Goal: Check status: Check status

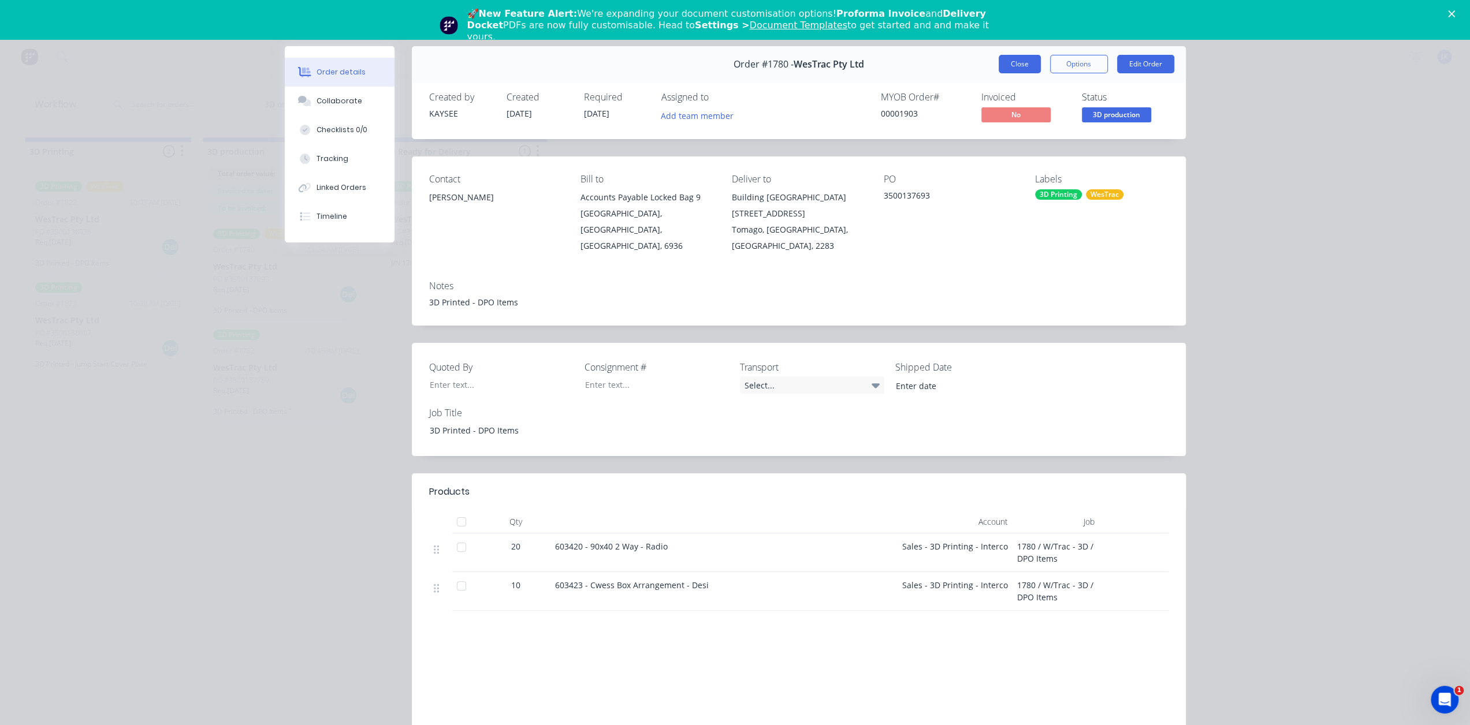
click at [1026, 64] on button "Close" at bounding box center [1019, 64] width 42 height 18
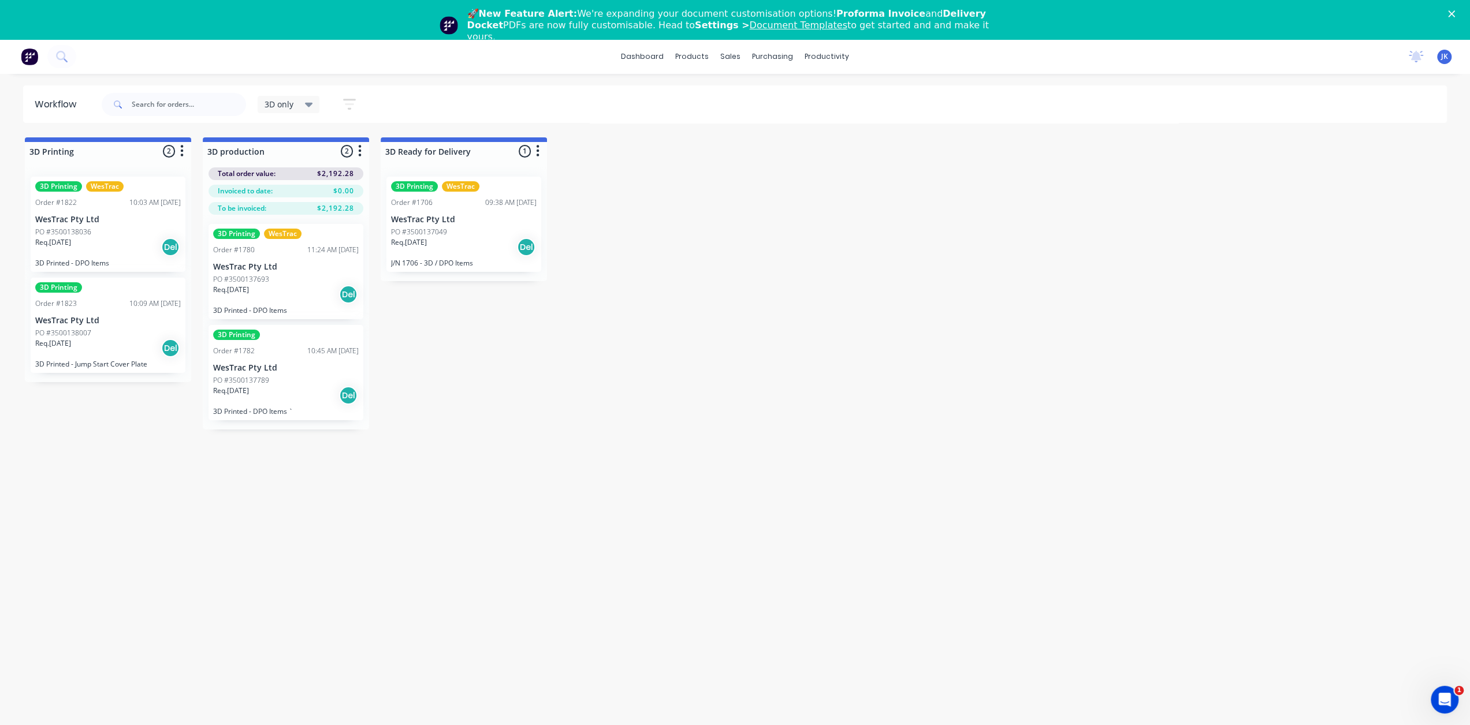
click at [102, 237] on div "Req. [DATE] Del" at bounding box center [108, 247] width 146 height 20
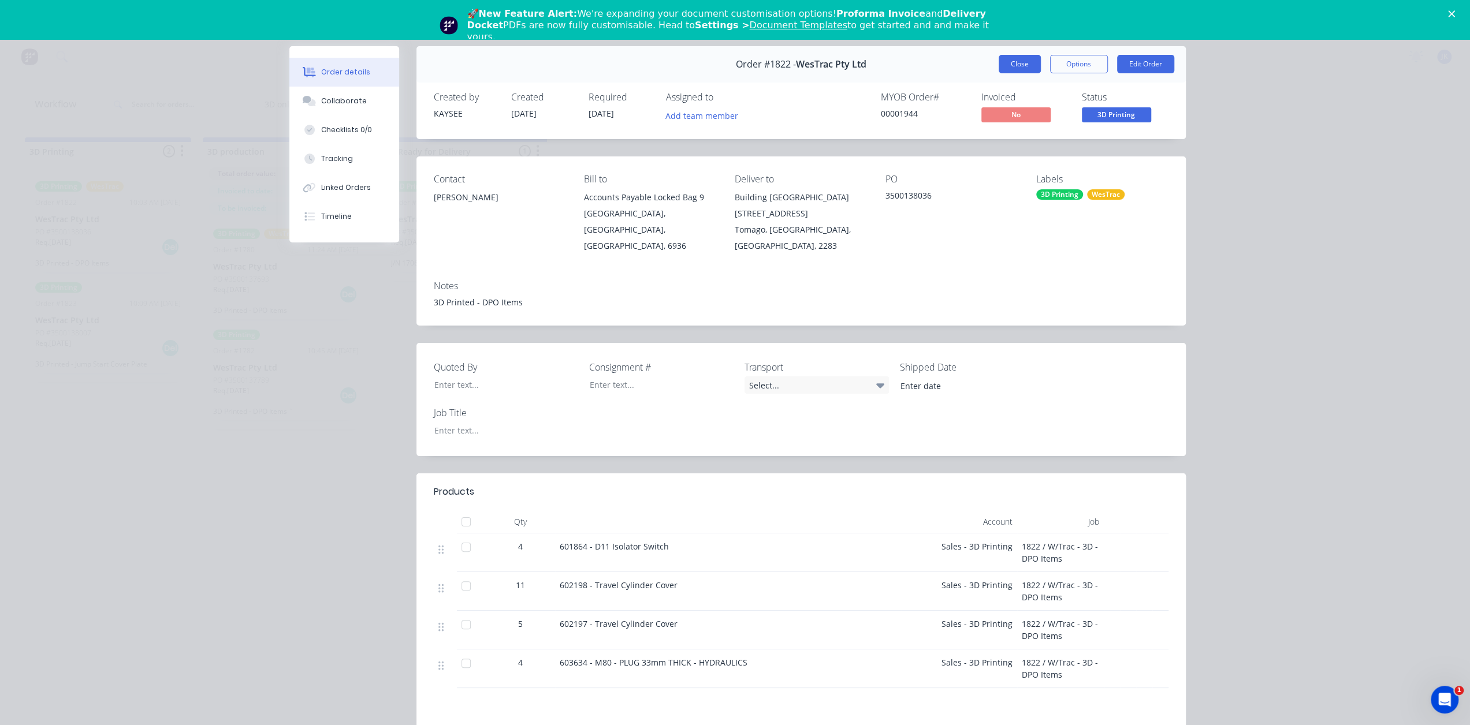
click at [1018, 57] on button "Close" at bounding box center [1019, 64] width 42 height 18
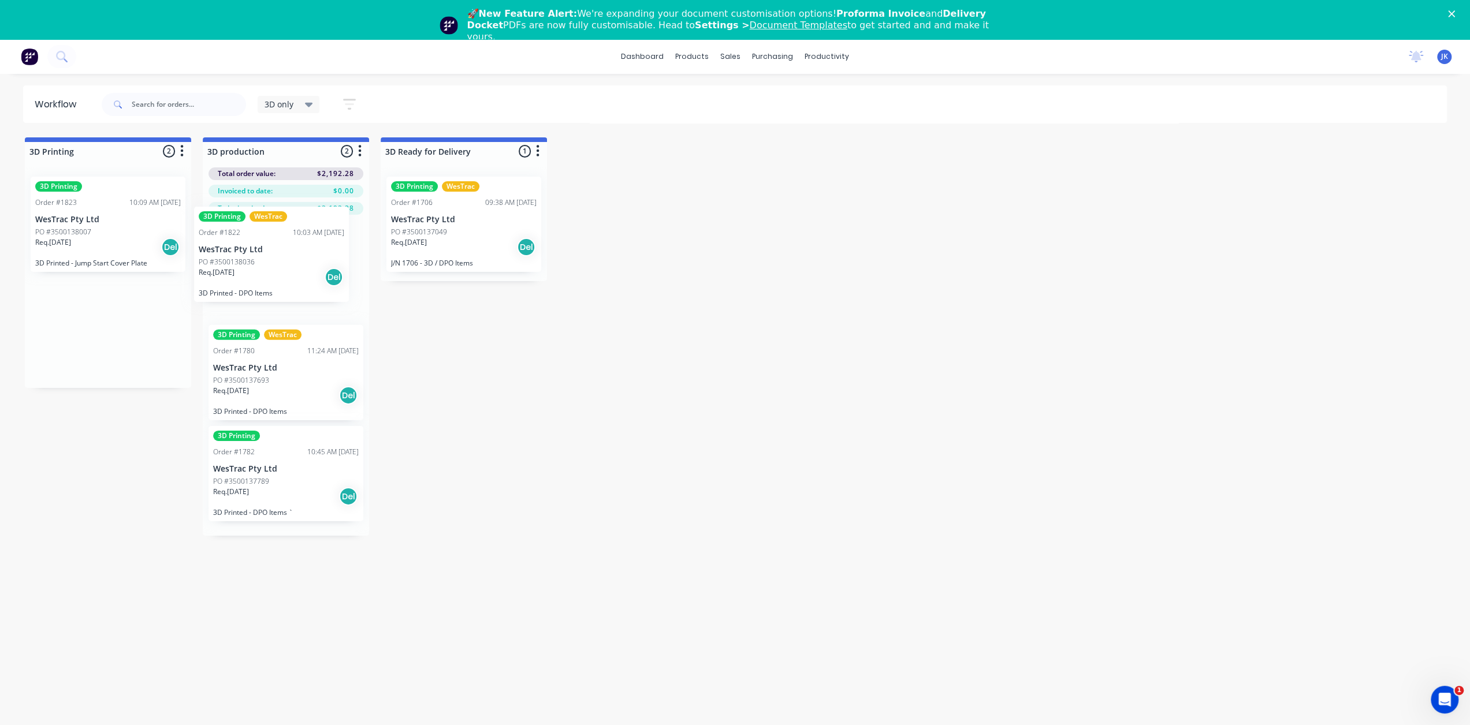
drag, startPoint x: 116, startPoint y: 215, endPoint x: 294, endPoint y: 254, distance: 182.7
click at [129, 217] on p "WesTrac Pty Ltd" at bounding box center [108, 220] width 146 height 10
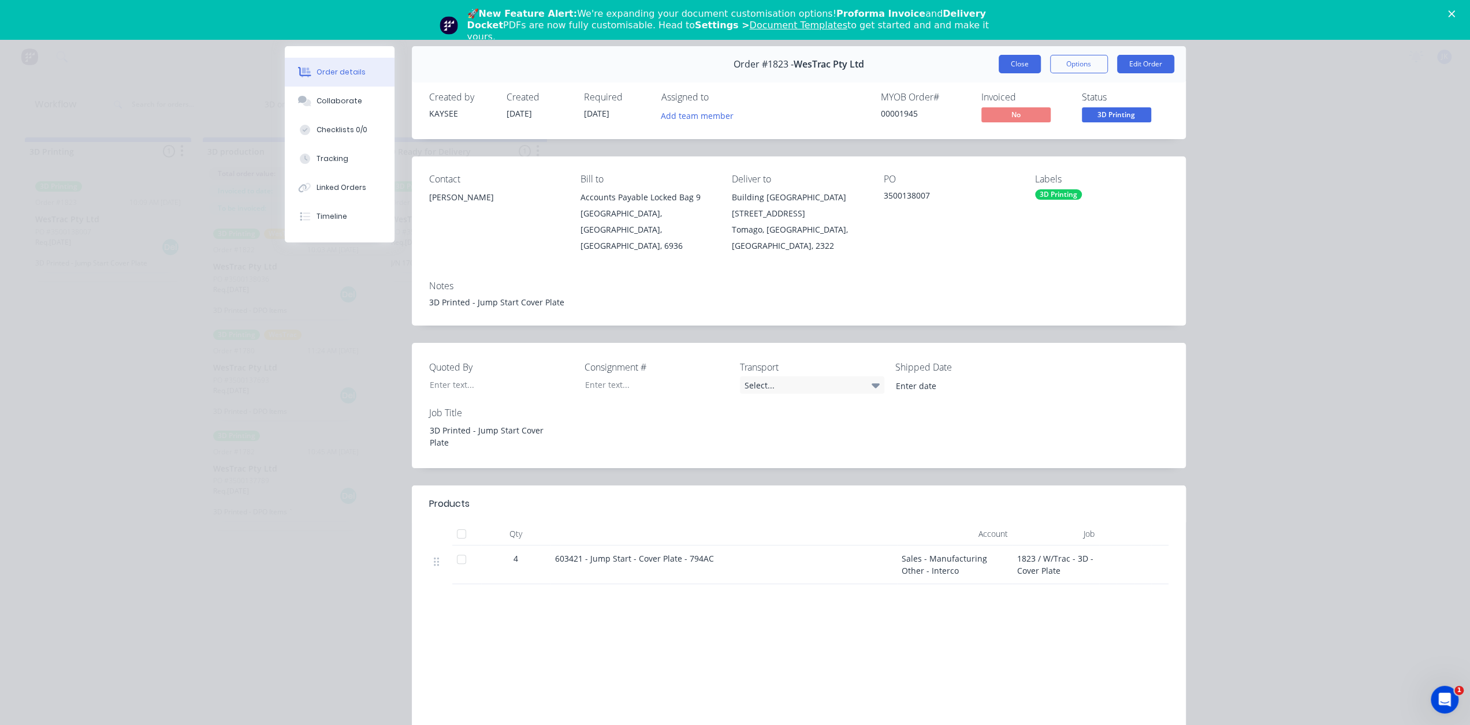
click at [1004, 62] on button "Close" at bounding box center [1019, 64] width 42 height 18
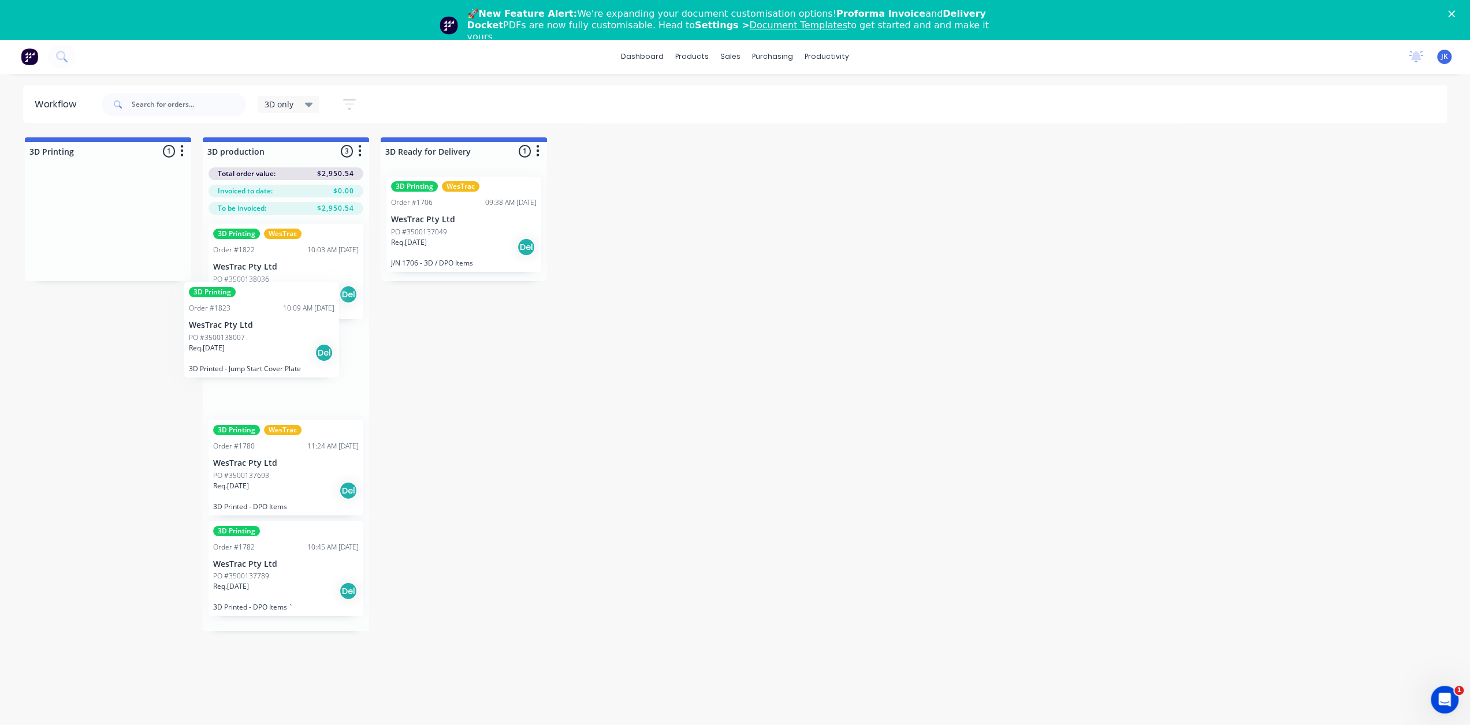
drag, startPoint x: 129, startPoint y: 215, endPoint x: 286, endPoint y: 325, distance: 191.3
